Goal: Connect with others: Connect with others

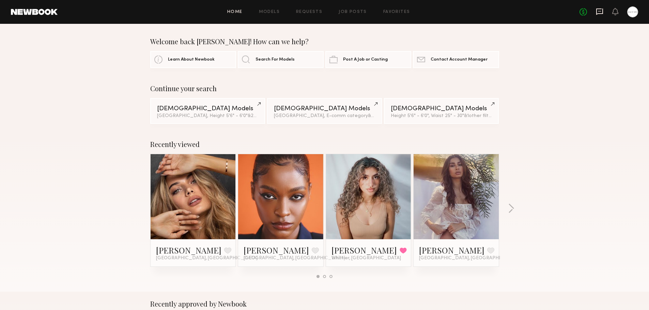
click at [602, 12] on icon at bounding box center [599, 12] width 7 height 6
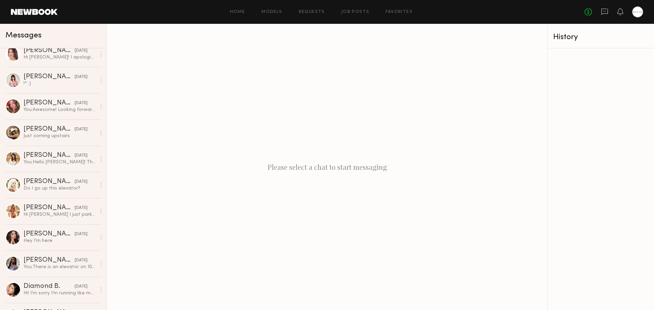
scroll to position [443, 0]
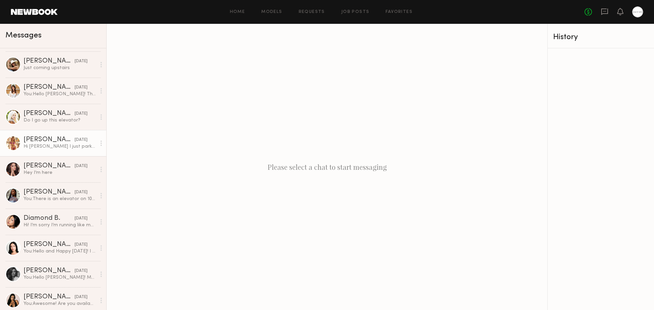
click at [50, 140] on div "[PERSON_NAME]" at bounding box center [49, 140] width 51 height 7
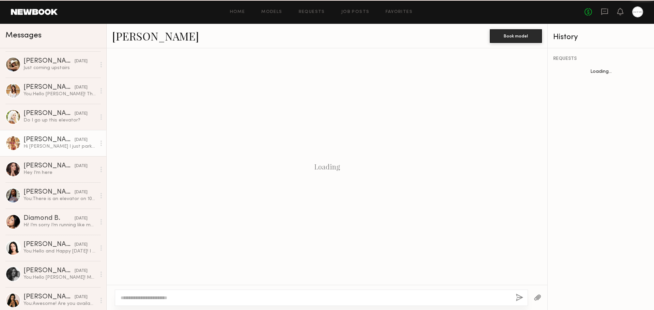
scroll to position [570, 0]
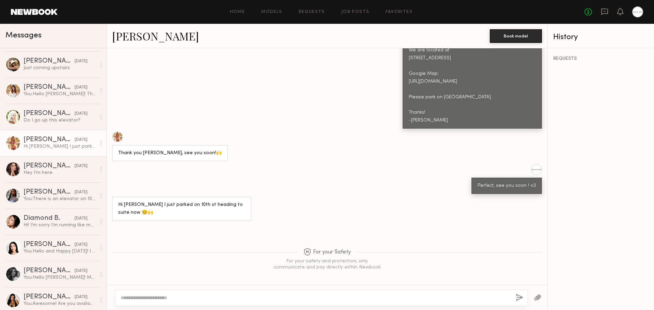
click at [146, 37] on link "[PERSON_NAME]" at bounding box center [155, 36] width 87 height 15
